Goal: Task Accomplishment & Management: Use online tool/utility

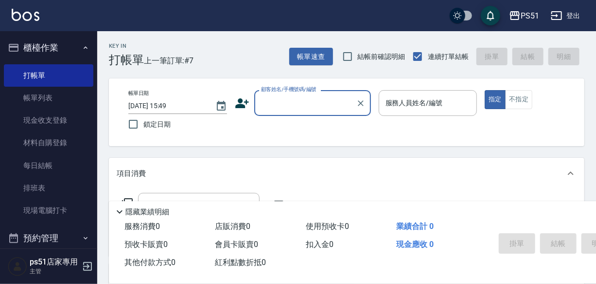
click at [295, 93] on div "顧客姓名/手機號碼/編號" at bounding box center [312, 103] width 117 height 26
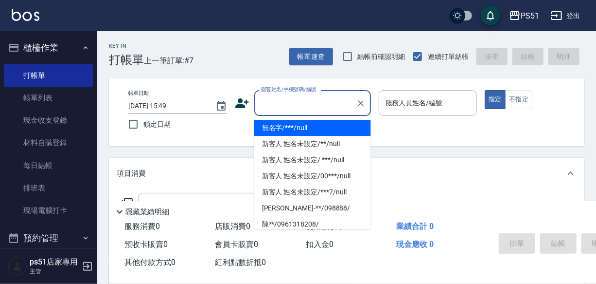
click at [291, 124] on li "無名字/***/null" at bounding box center [312, 128] width 117 height 16
type input "無名字/***/null"
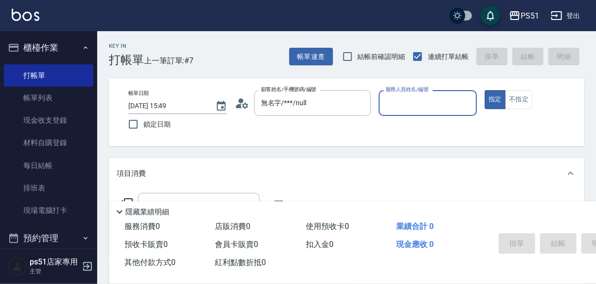
click at [401, 107] on input "服務人員姓名/編號" at bounding box center [428, 102] width 90 height 17
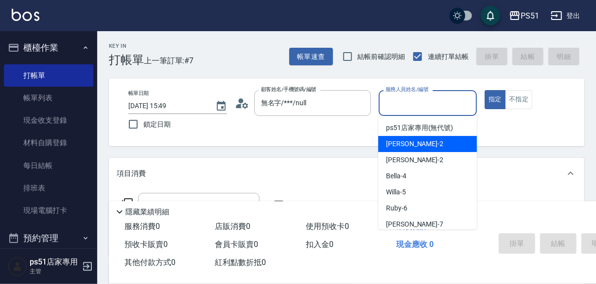
click at [413, 139] on div "[PERSON_NAME] -2" at bounding box center [427, 144] width 99 height 16
type input "[PERSON_NAME]-2"
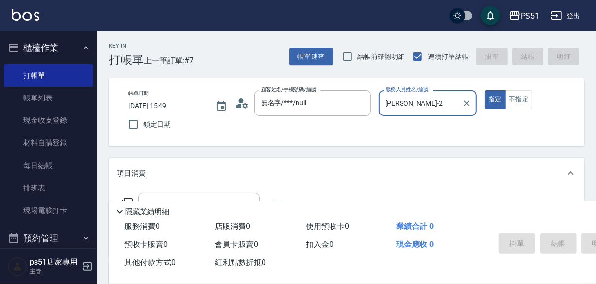
scroll to position [197, 0]
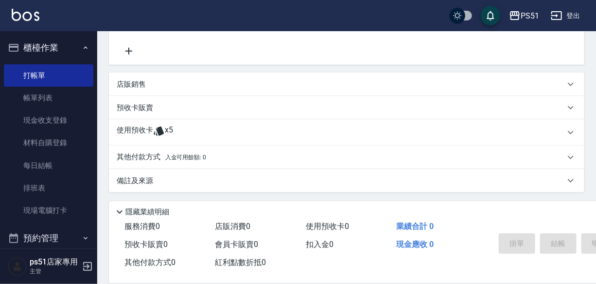
click at [131, 47] on icon at bounding box center [129, 51] width 24 height 12
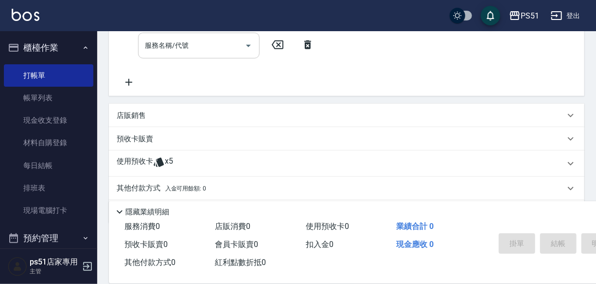
click at [177, 53] on div "服務名稱/代號 服務名稱/代號" at bounding box center [199, 46] width 122 height 26
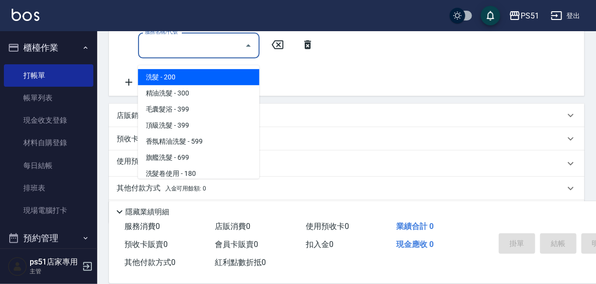
click at [213, 50] on input "服務名稱/代號" at bounding box center [191, 45] width 98 height 17
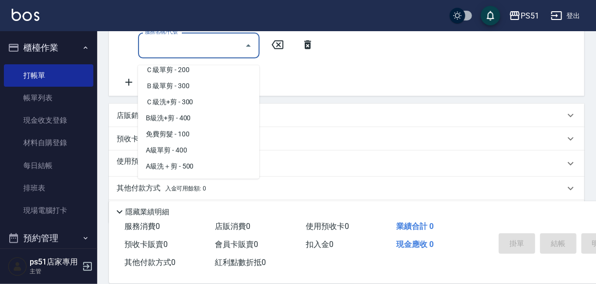
scroll to position [309, 0]
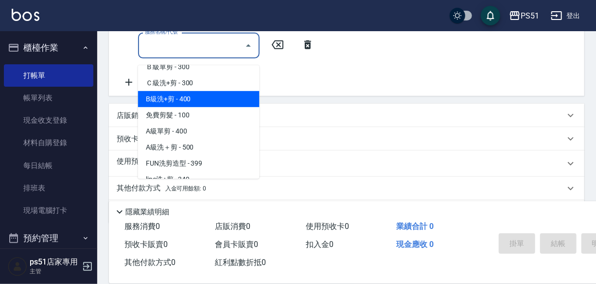
click at [206, 96] on span "B級洗+剪 - 400" at bounding box center [199, 99] width 122 height 16
type input "B級洗+剪(204)"
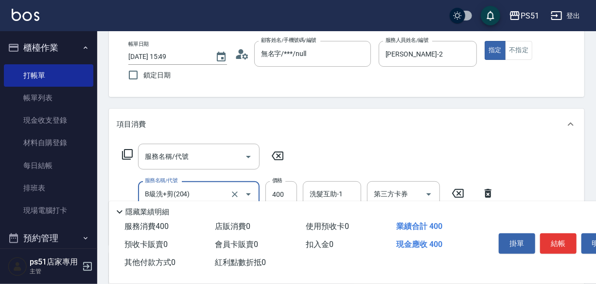
scroll to position [0, 0]
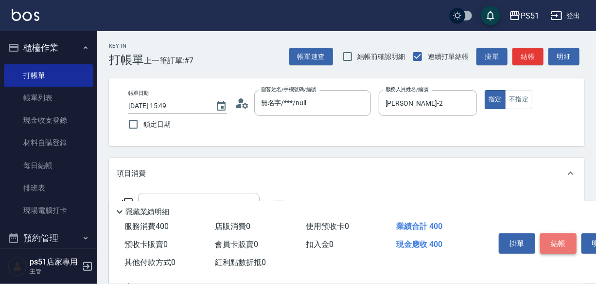
click at [560, 238] on button "結帳" at bounding box center [558, 243] width 36 height 20
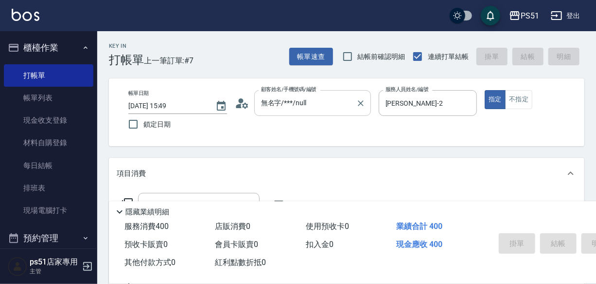
type input "[DATE] 16:26"
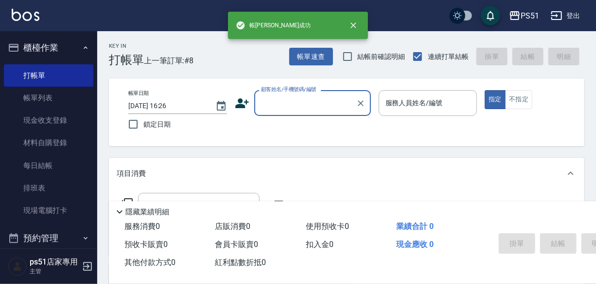
click at [296, 101] on input "顧客姓名/手機號碼/編號" at bounding box center [305, 102] width 93 height 17
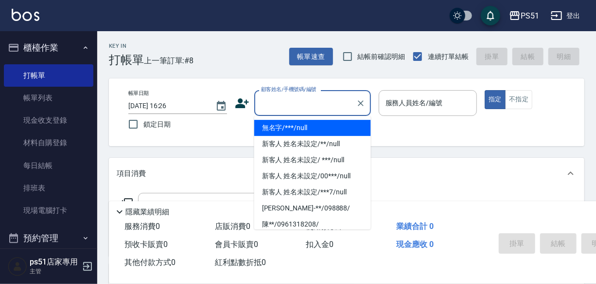
click at [301, 122] on li "無名字/***/null" at bounding box center [312, 128] width 117 height 16
type input "無名字/***/null"
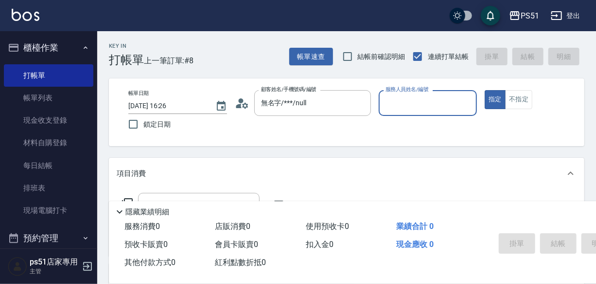
click at [402, 111] on div "服務人員姓名/編號" at bounding box center [428, 103] width 99 height 26
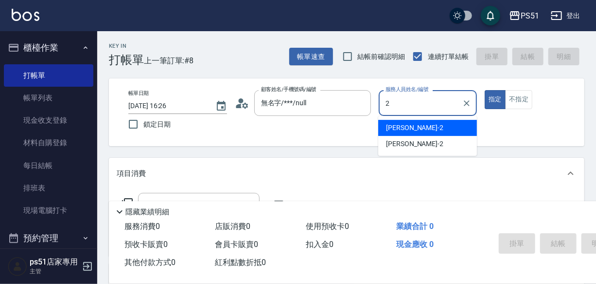
click at [403, 129] on span "[PERSON_NAME] -2" at bounding box center [414, 128] width 57 height 10
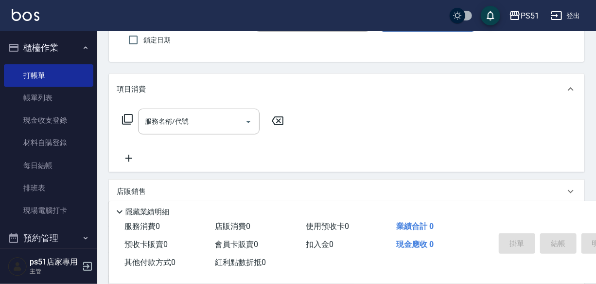
scroll to position [103, 0]
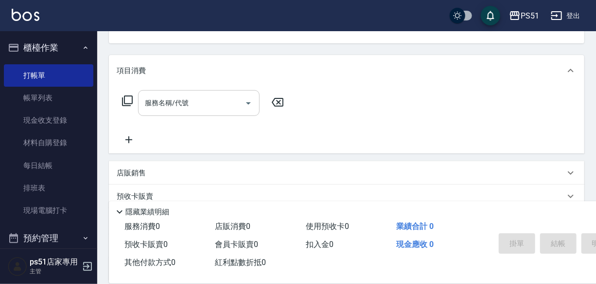
type input "[PERSON_NAME]-2"
click at [199, 111] on input "服務名稱/代號" at bounding box center [191, 102] width 98 height 17
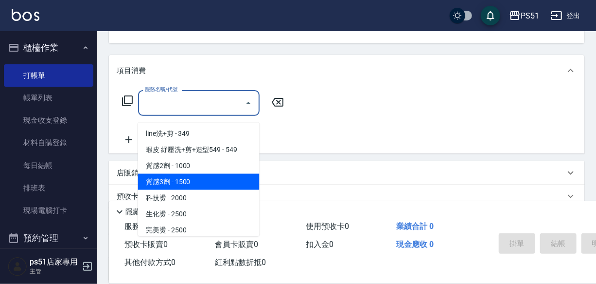
scroll to position [516, 0]
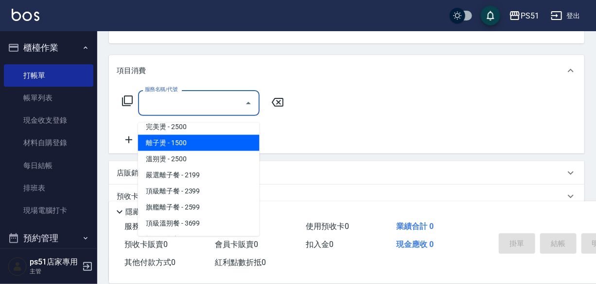
click at [209, 147] on span "離子燙 - 1500" at bounding box center [199, 143] width 122 height 16
type input "離子燙(306)"
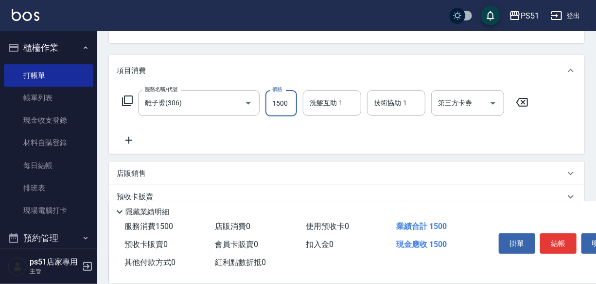
click at [287, 105] on input "1500" at bounding box center [282, 103] width 32 height 26
type input "3200"
click at [329, 111] on input "洗髮互助-1" at bounding box center [332, 102] width 50 height 17
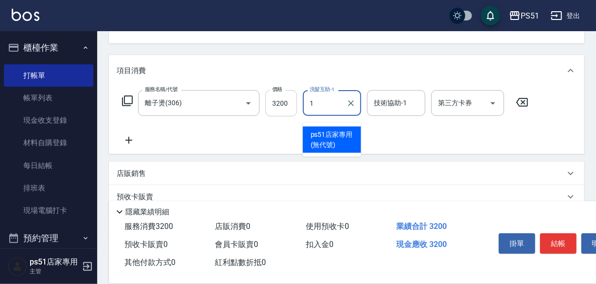
drag, startPoint x: 329, startPoint y: 111, endPoint x: 292, endPoint y: 112, distance: 37.5
click at [292, 112] on div "服務名稱/代號 離子燙(306) 服務名稱/代號 價格 3200 價格 洗髮互助-1 1 洗髮互助-1 技術協助-1 技術協助-1 第三方卡券 第三方卡券" at bounding box center [326, 103] width 418 height 26
click at [332, 145] on span "[PERSON_NAME] -2" at bounding box center [339, 150] width 57 height 10
type input "[PERSON_NAME]-2"
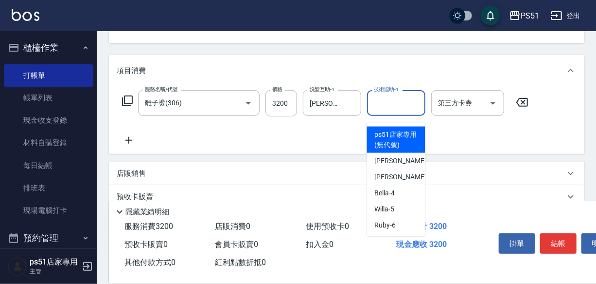
click at [389, 110] on input "技術協助-1" at bounding box center [397, 102] width 50 height 17
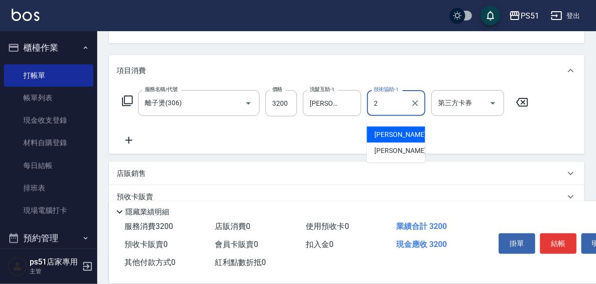
click at [387, 129] on span "[PERSON_NAME] -2" at bounding box center [403, 134] width 57 height 10
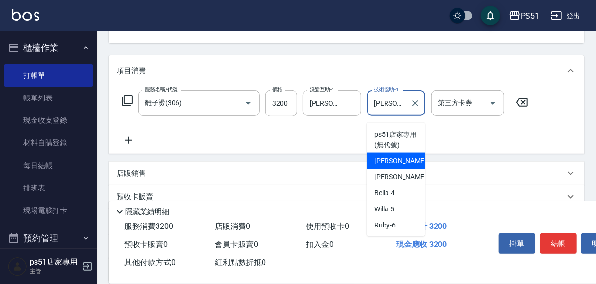
drag, startPoint x: 389, startPoint y: 109, endPoint x: 380, endPoint y: 111, distance: 9.0
click at [380, 111] on input "[PERSON_NAME]-2" at bounding box center [389, 102] width 35 height 17
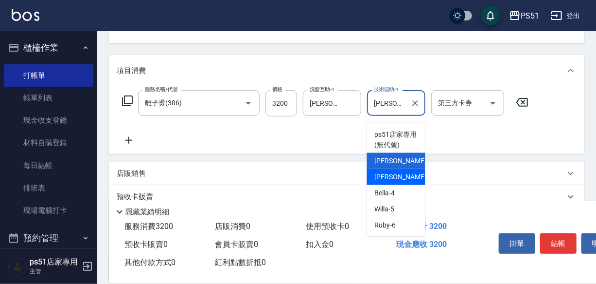
click at [394, 173] on span "[PERSON_NAME] -2" at bounding box center [403, 177] width 57 height 10
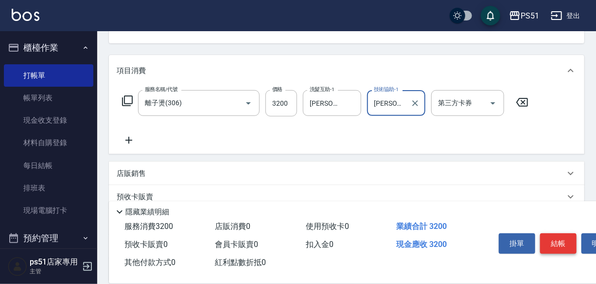
type input "[PERSON_NAME]-2"
click at [549, 244] on button "結帳" at bounding box center [558, 243] width 36 height 20
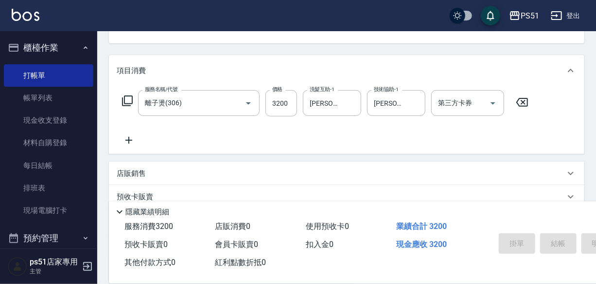
type input "[DATE] 16:27"
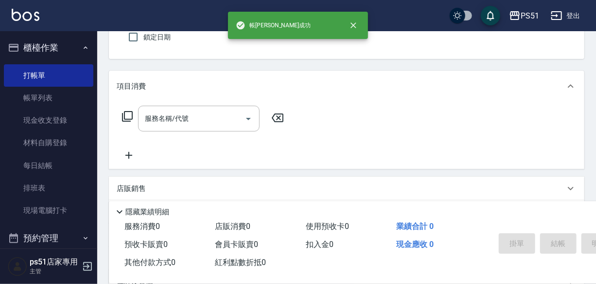
scroll to position [0, 0]
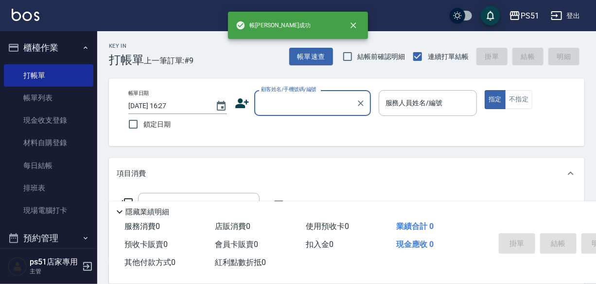
click at [279, 103] on input "顧客姓名/手機號碼/編號" at bounding box center [305, 102] width 93 height 17
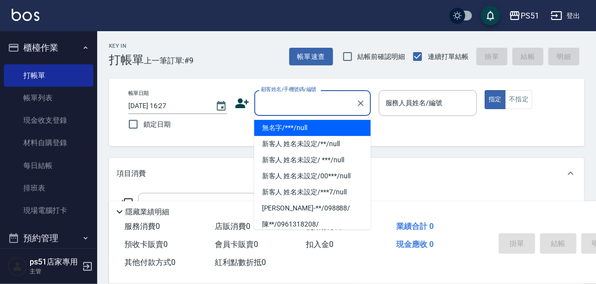
click at [286, 123] on li "無名字/***/null" at bounding box center [312, 128] width 117 height 16
type input "無名字/***/null"
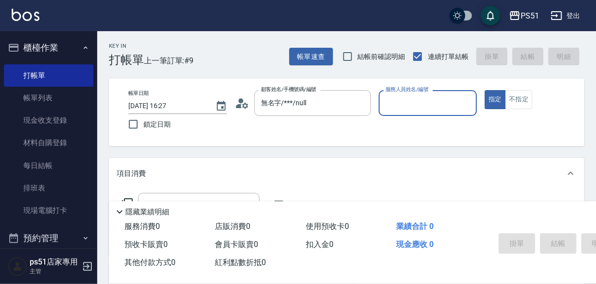
click at [416, 94] on input "服務人員姓名/編號" at bounding box center [428, 102] width 90 height 17
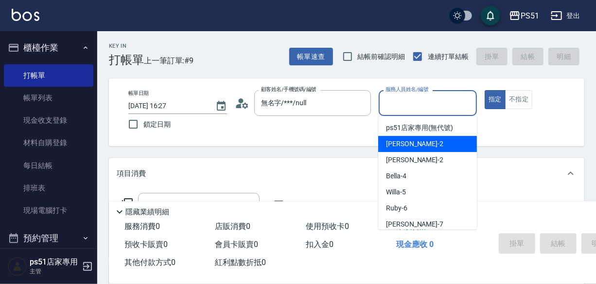
drag, startPoint x: 409, startPoint y: 140, endPoint x: 417, endPoint y: 135, distance: 9.4
click at [409, 140] on div "[PERSON_NAME] -2" at bounding box center [427, 144] width 99 height 16
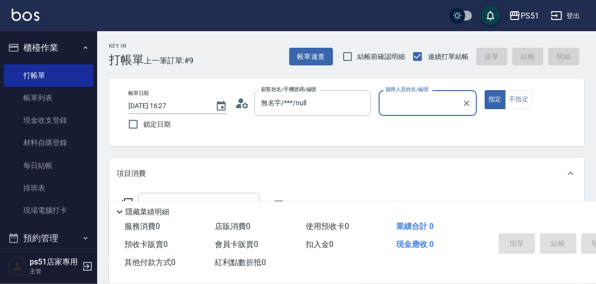
type input "[PERSON_NAME]-2"
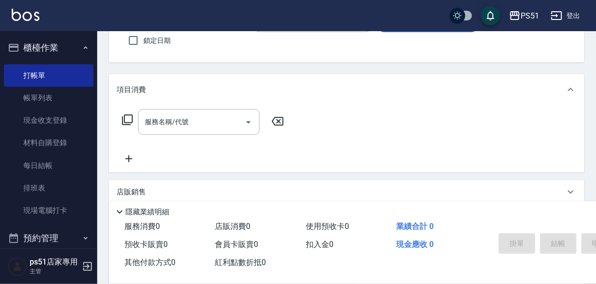
scroll to position [103, 0]
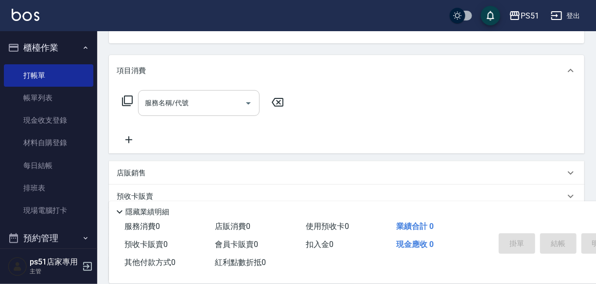
click at [204, 109] on input "服務名稱/代號" at bounding box center [191, 102] width 98 height 17
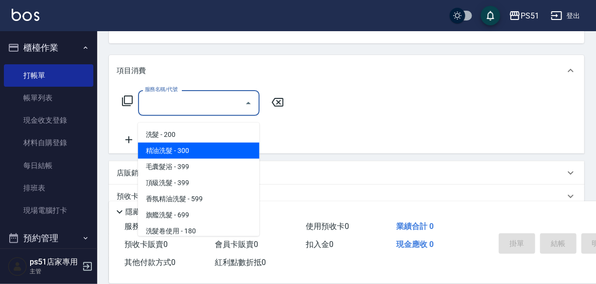
scroll to position [309, 0]
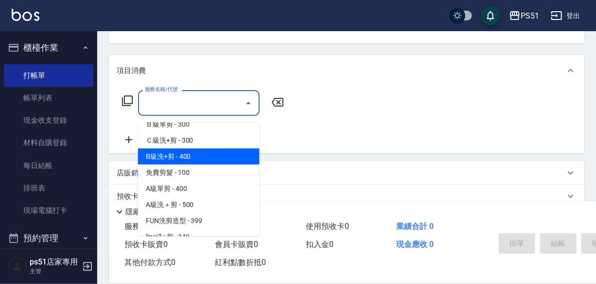
click at [207, 156] on span "B級洗+剪 - 400" at bounding box center [199, 156] width 122 height 16
type input "B級洗+剪(204)"
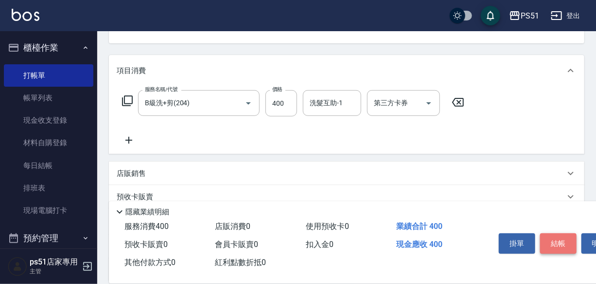
click at [550, 241] on button "結帳" at bounding box center [558, 243] width 36 height 20
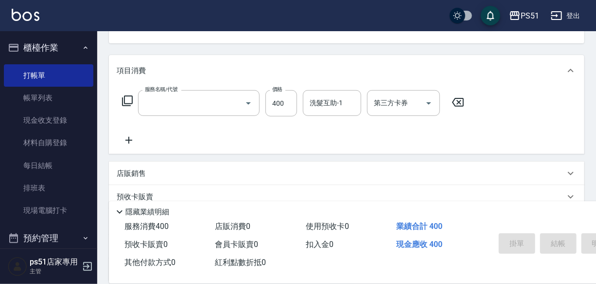
scroll to position [94, 0]
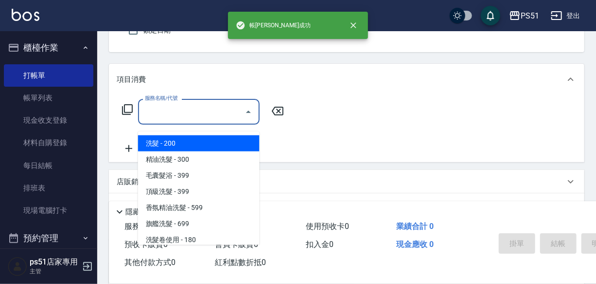
click at [197, 112] on input "服務名稱/代號" at bounding box center [191, 111] width 98 height 17
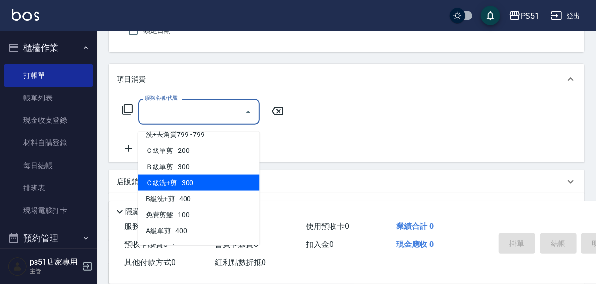
scroll to position [309, 0]
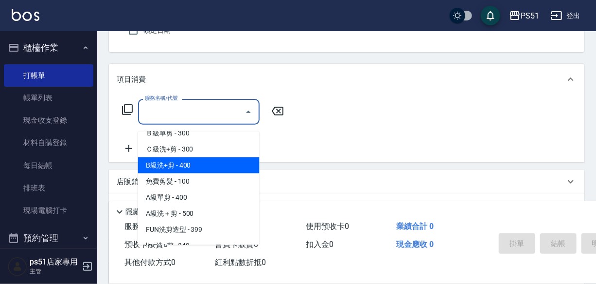
click at [200, 161] on span "B級洗+剪 - 400" at bounding box center [199, 165] width 122 height 16
type input "B級洗+剪(204)"
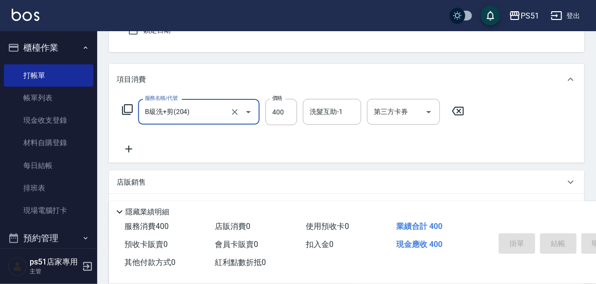
scroll to position [0, 0]
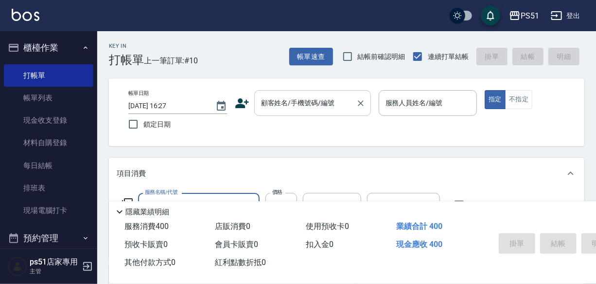
click at [302, 92] on div "顧客姓名/手機號碼/編號" at bounding box center [312, 103] width 117 height 26
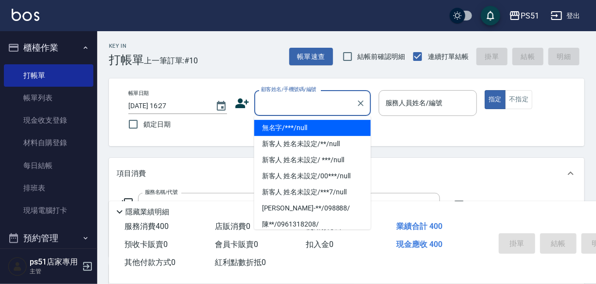
click at [306, 126] on li "無名字/***/null" at bounding box center [312, 128] width 117 height 16
type input "無名字/***/null"
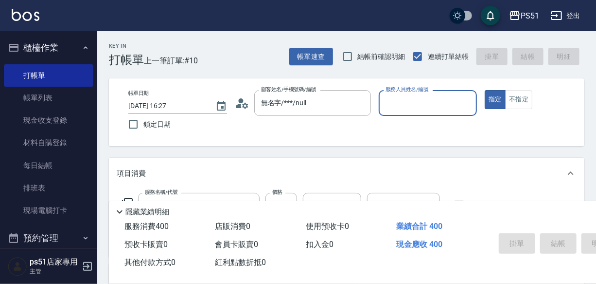
click at [440, 107] on input "服務人員姓名/編號" at bounding box center [428, 102] width 90 height 17
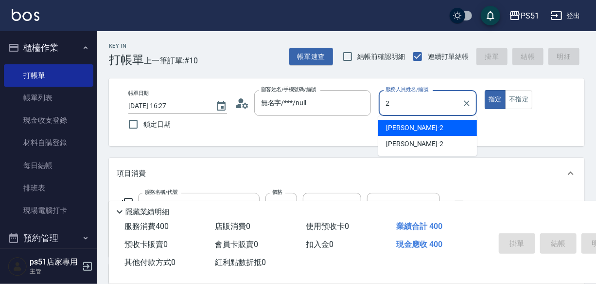
click at [432, 122] on div "[PERSON_NAME] -2" at bounding box center [427, 128] width 99 height 16
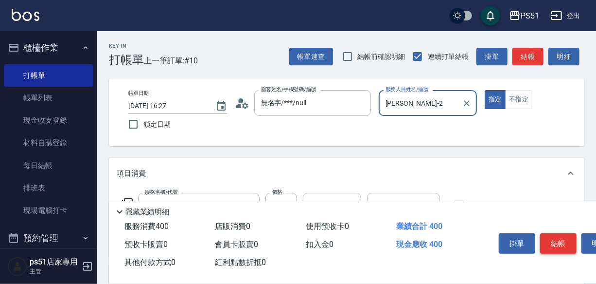
type input "[PERSON_NAME]-2"
click at [549, 242] on button "結帳" at bounding box center [558, 243] width 36 height 20
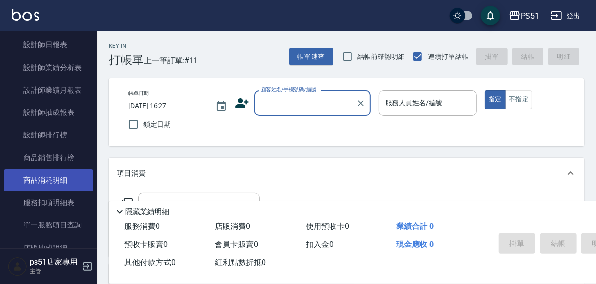
scroll to position [412, 0]
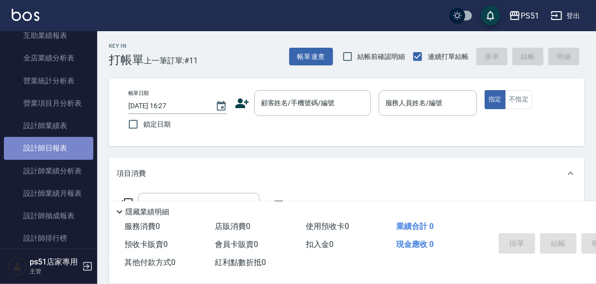
click at [64, 145] on link "設計師日報表" at bounding box center [48, 148] width 89 height 22
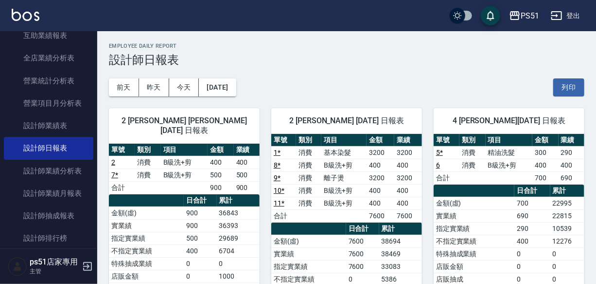
click at [277, 162] on link "8 *" at bounding box center [277, 165] width 7 height 8
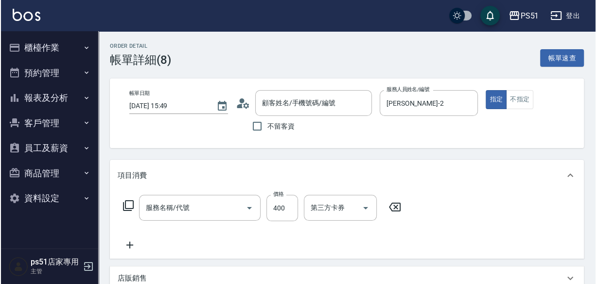
scroll to position [103, 0]
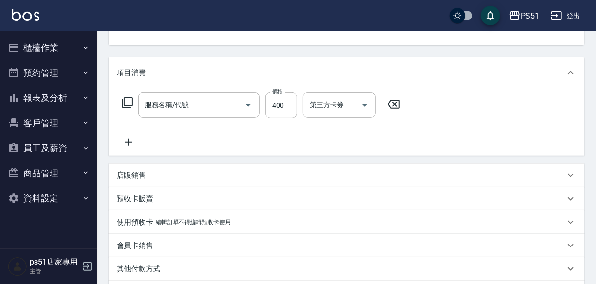
type input "[DATE] 15:49"
type input "[PERSON_NAME]-2"
type input "B級洗+剪(204)"
type input "無名字/***/null"
click at [333, 113] on input "洗髮互助-1" at bounding box center [332, 104] width 50 height 17
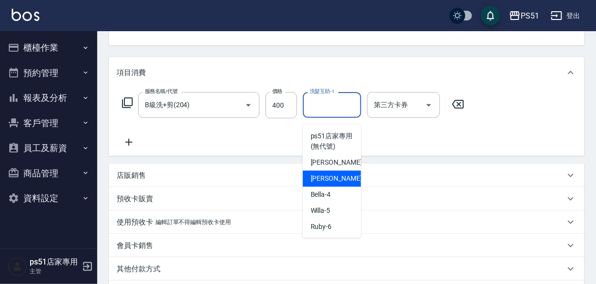
click at [337, 173] on span "[PERSON_NAME] -2" at bounding box center [339, 178] width 57 height 10
type input "[PERSON_NAME]-2"
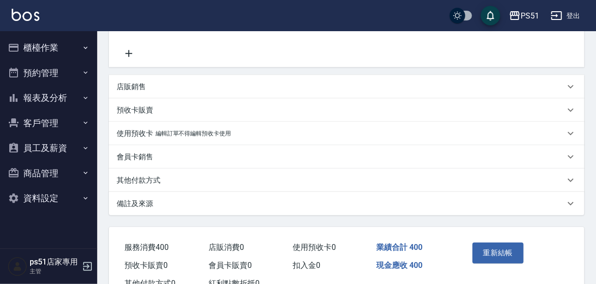
scroll to position [232, 0]
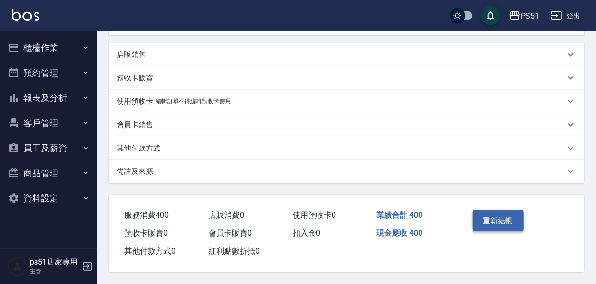
click at [512, 210] on button "重新結帳" at bounding box center [499, 220] width 52 height 20
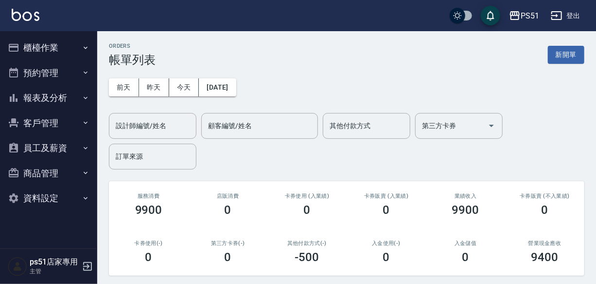
drag, startPoint x: 74, startPoint y: 89, endPoint x: 71, endPoint y: 100, distance: 11.1
click at [72, 90] on button "報表及分析" at bounding box center [48, 97] width 89 height 25
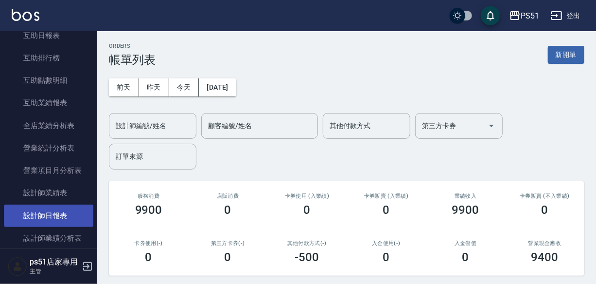
scroll to position [206, 0]
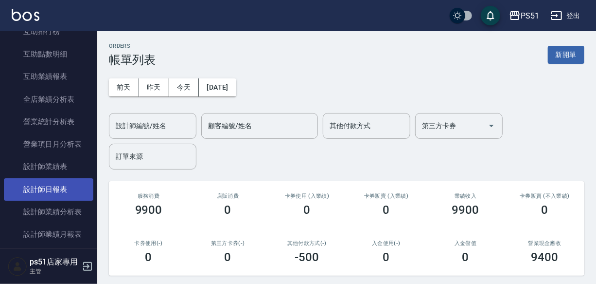
click at [68, 194] on link "設計師日報表" at bounding box center [48, 189] width 89 height 22
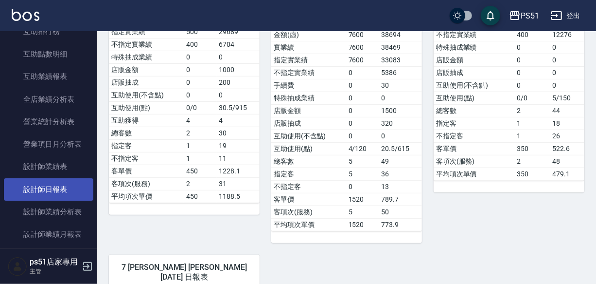
scroll to position [309, 0]
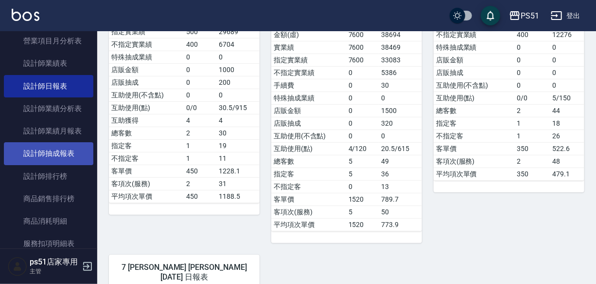
click at [63, 155] on link "設計師抽成報表" at bounding box center [48, 153] width 89 height 22
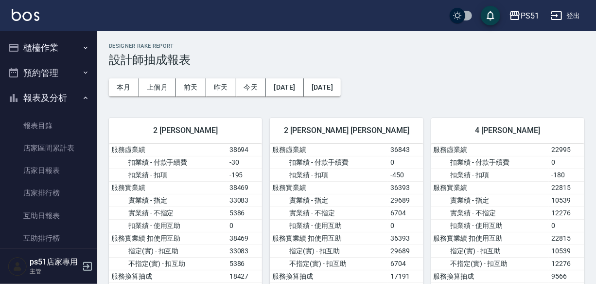
click at [63, 49] on button "櫃檯作業" at bounding box center [48, 47] width 89 height 25
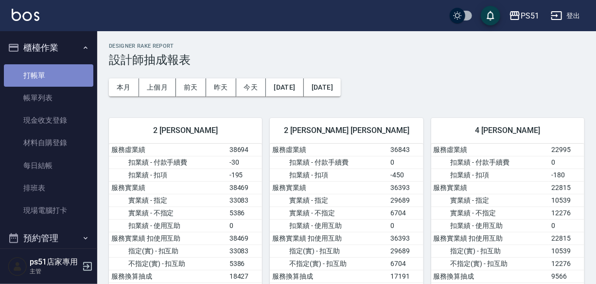
click at [51, 72] on link "打帳單" at bounding box center [48, 75] width 89 height 22
